Goal: Find specific page/section: Find specific page/section

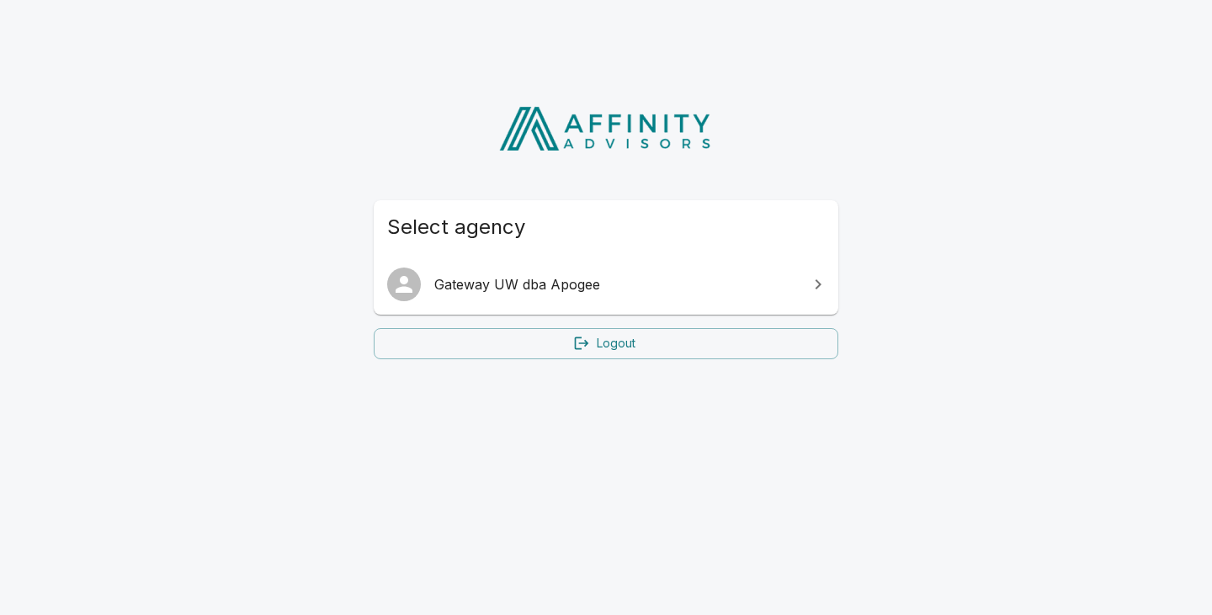
click at [815, 285] on icon at bounding box center [818, 284] width 20 height 20
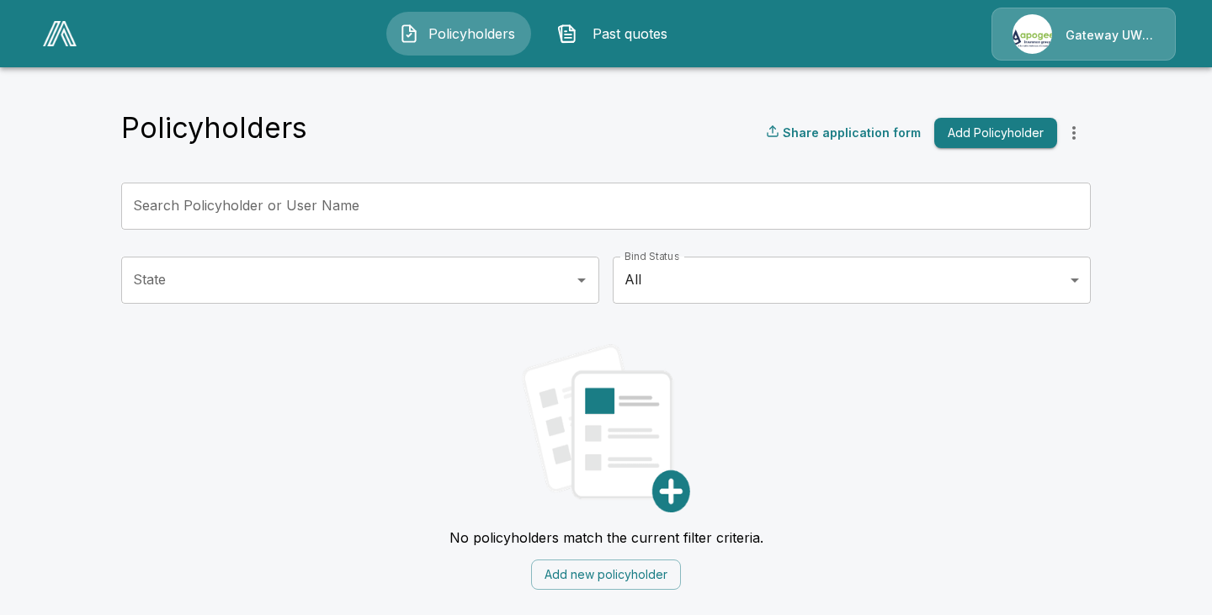
click at [1147, 37] on div "Gateway UW dba Apogee" at bounding box center [1084, 34] width 184 height 53
click at [1143, 31] on div "Gateway UW dba Apogee" at bounding box center [1084, 34] width 184 height 53
click at [1145, 40] on div "Gateway UW dba Apogee" at bounding box center [1084, 34] width 184 height 53
click at [63, 32] on img at bounding box center [60, 33] width 34 height 25
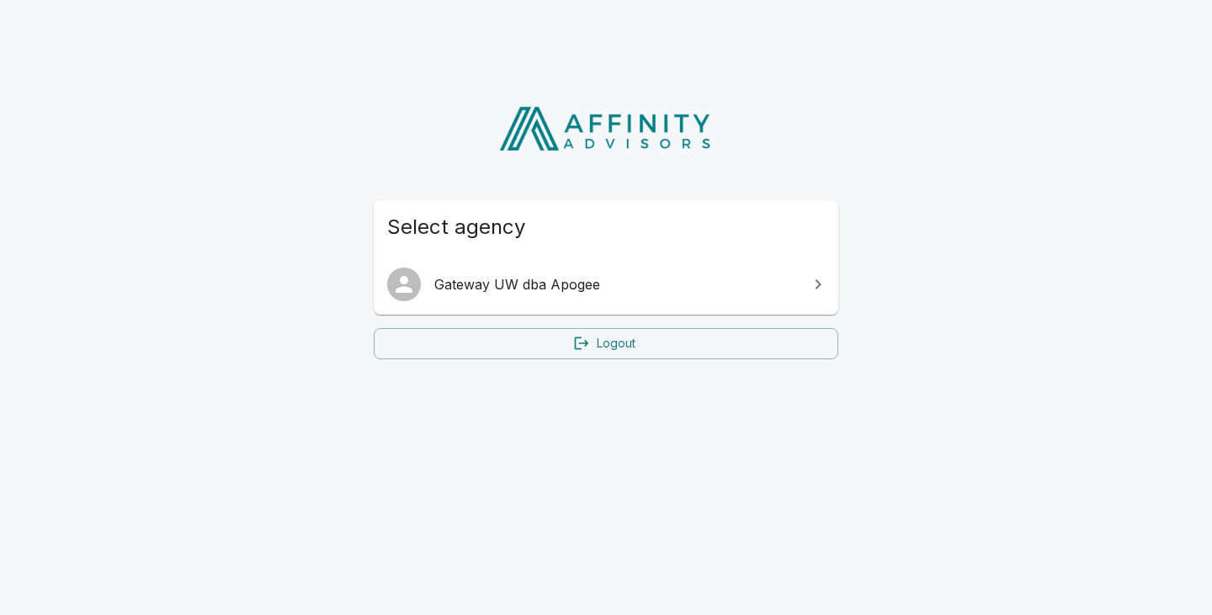
click at [817, 281] on icon at bounding box center [819, 285] width 6 height 10
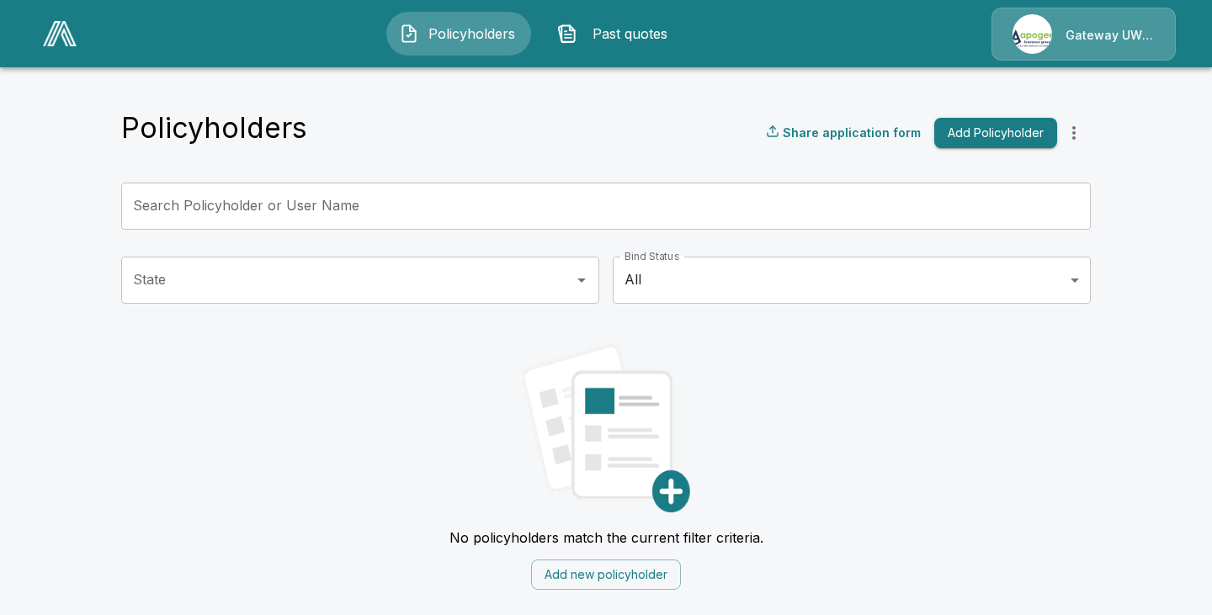
click at [1137, 40] on div "Gateway UW dba Apogee" at bounding box center [1084, 34] width 184 height 53
click at [1145, 36] on div "Gateway UW dba Apogee" at bounding box center [1084, 34] width 184 height 53
click at [1081, 130] on icon "more" at bounding box center [1074, 133] width 20 height 20
click at [1073, 137] on icon "more" at bounding box center [1074, 132] width 3 height 13
